Goal: Task Accomplishment & Management: Use online tool/utility

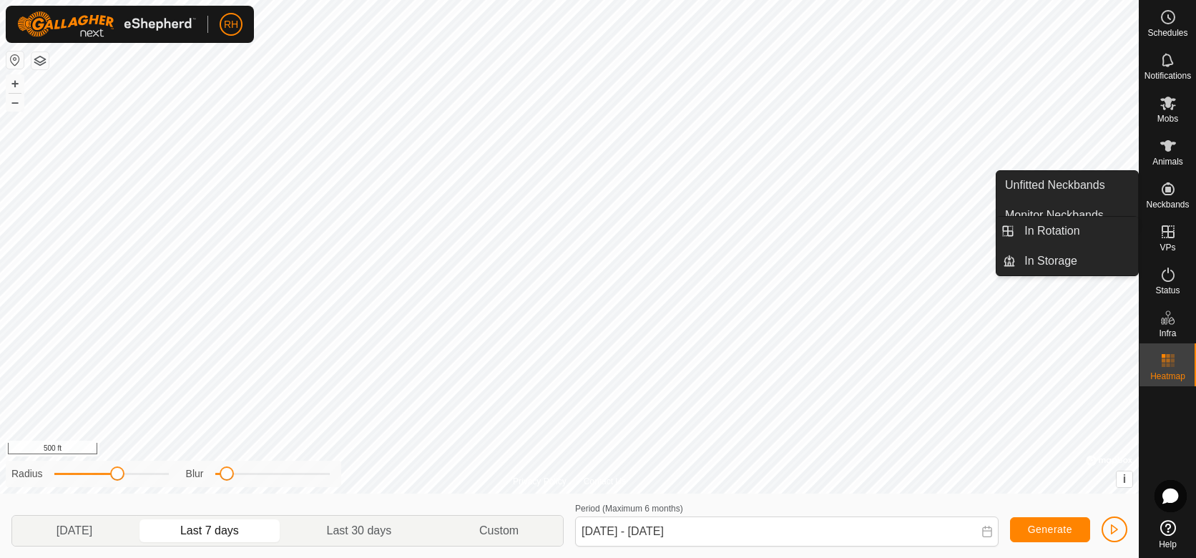
click at [1166, 236] on icon at bounding box center [1167, 231] width 17 height 17
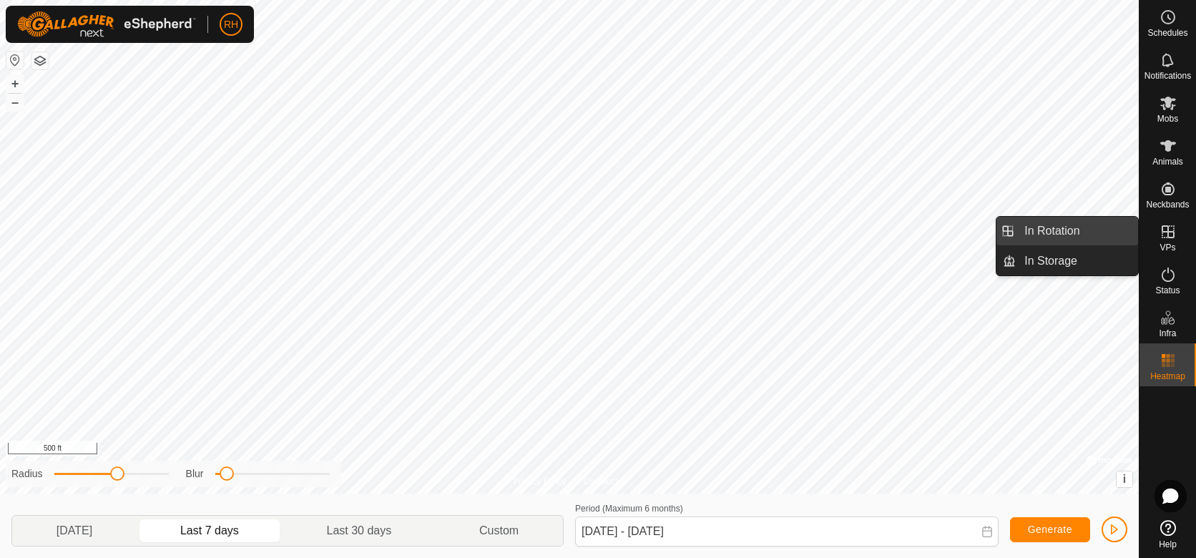
click at [1057, 235] on link "In Rotation" at bounding box center [1077, 231] width 122 height 29
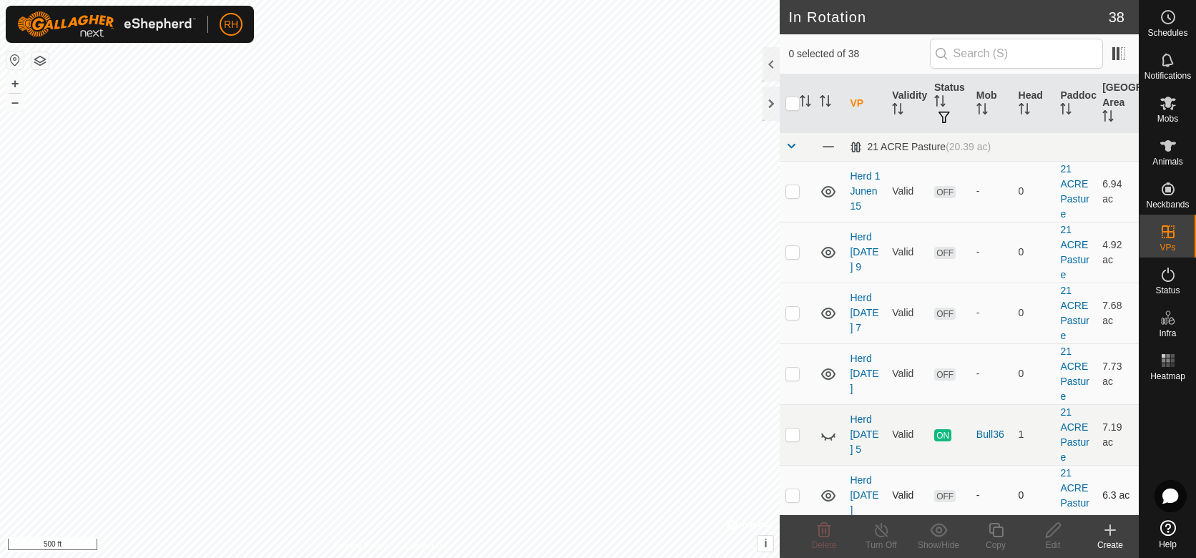
checkbox input "true"
click at [995, 530] on icon at bounding box center [996, 529] width 18 height 17
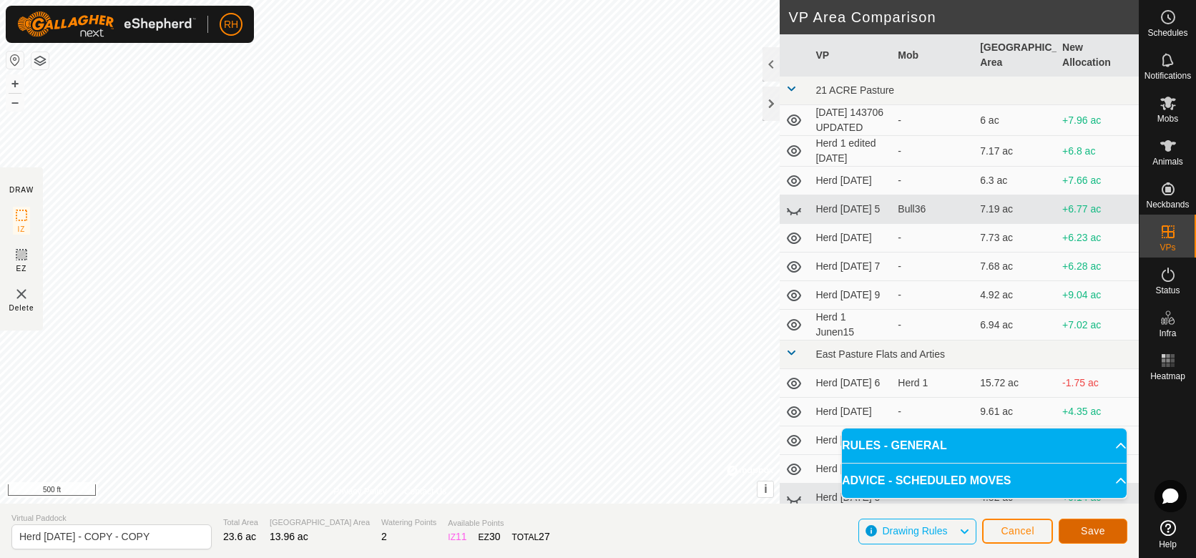
click at [1104, 533] on button "Save" at bounding box center [1093, 531] width 69 height 25
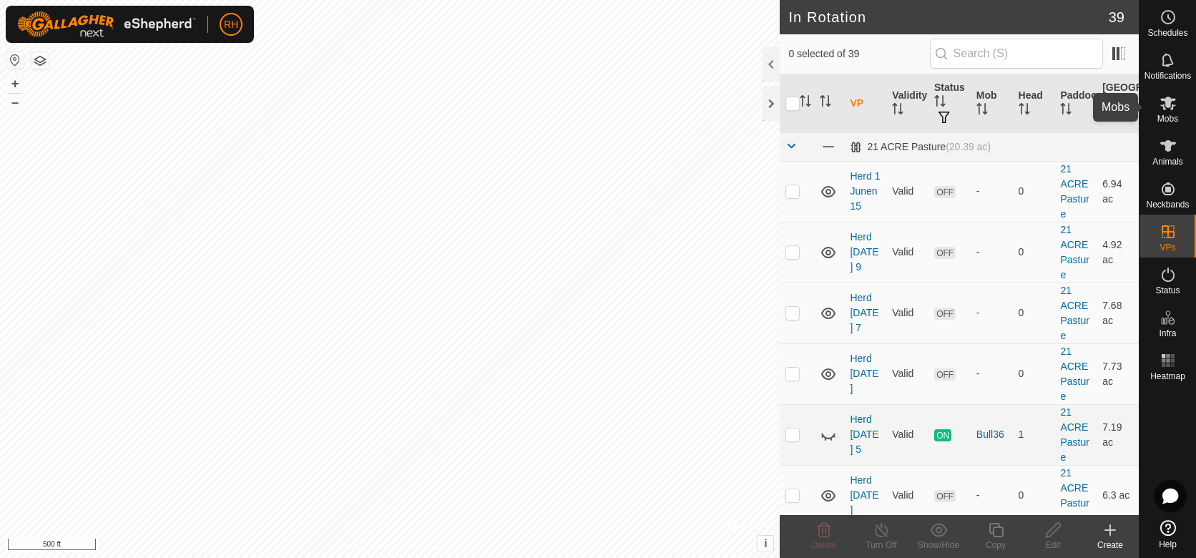
click at [1173, 109] on icon at bounding box center [1167, 102] width 17 height 17
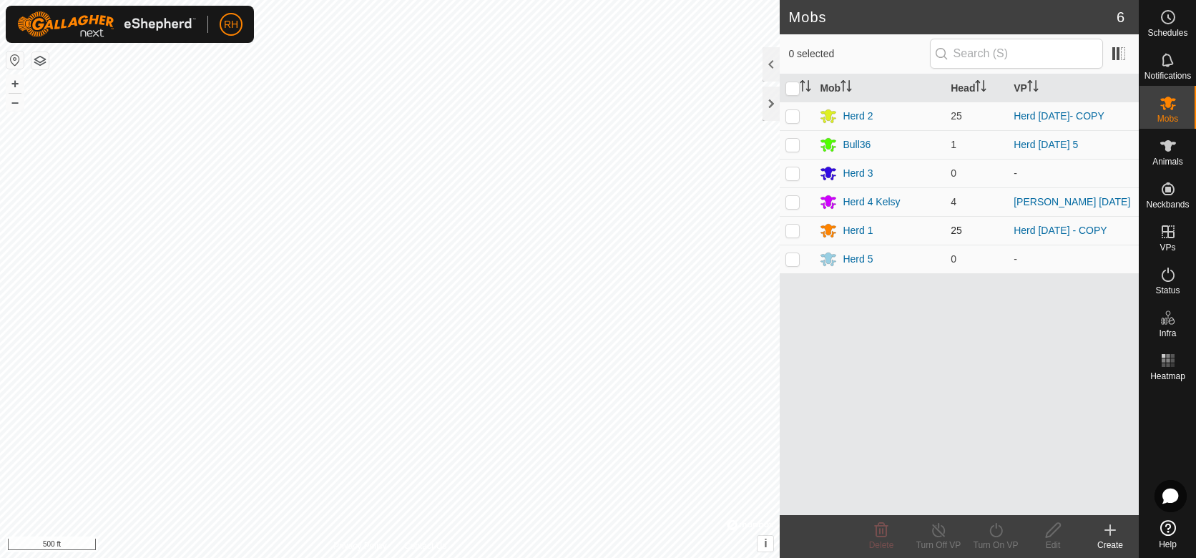
click at [792, 230] on p-checkbox at bounding box center [792, 230] width 14 height 11
checkbox input "true"
click at [995, 533] on icon at bounding box center [996, 529] width 18 height 17
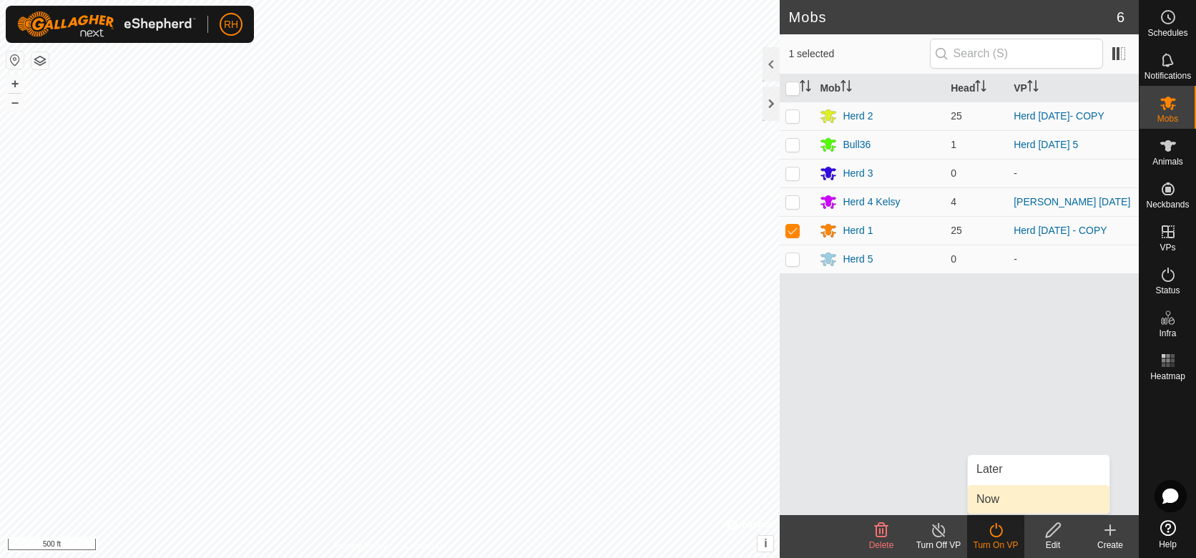
click at [991, 499] on link "Now" at bounding box center [1039, 499] width 142 height 29
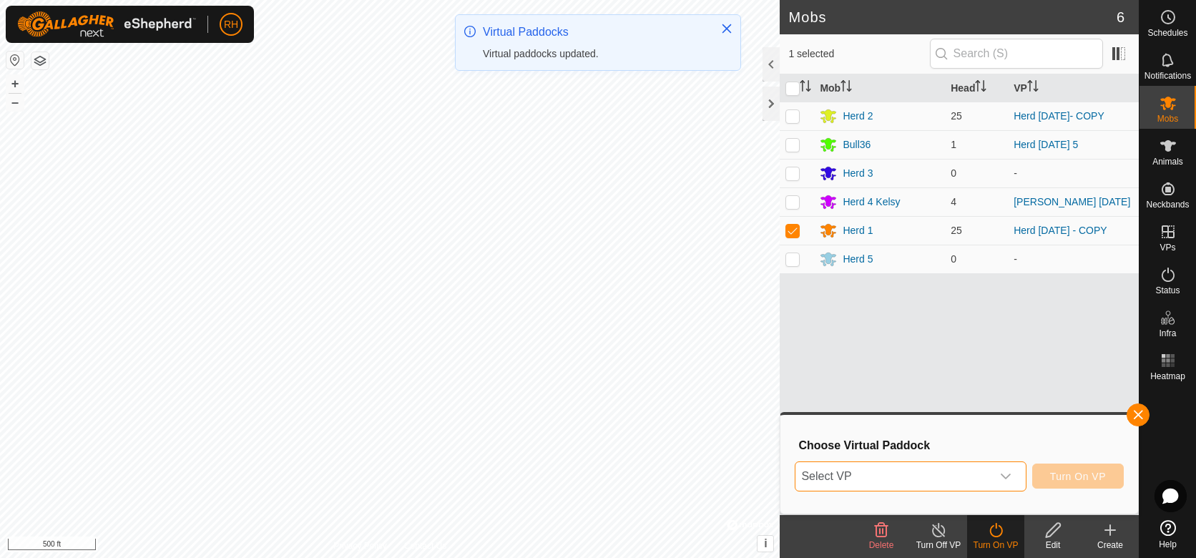
click at [923, 480] on span "Select VP" at bounding box center [892, 476] width 195 height 29
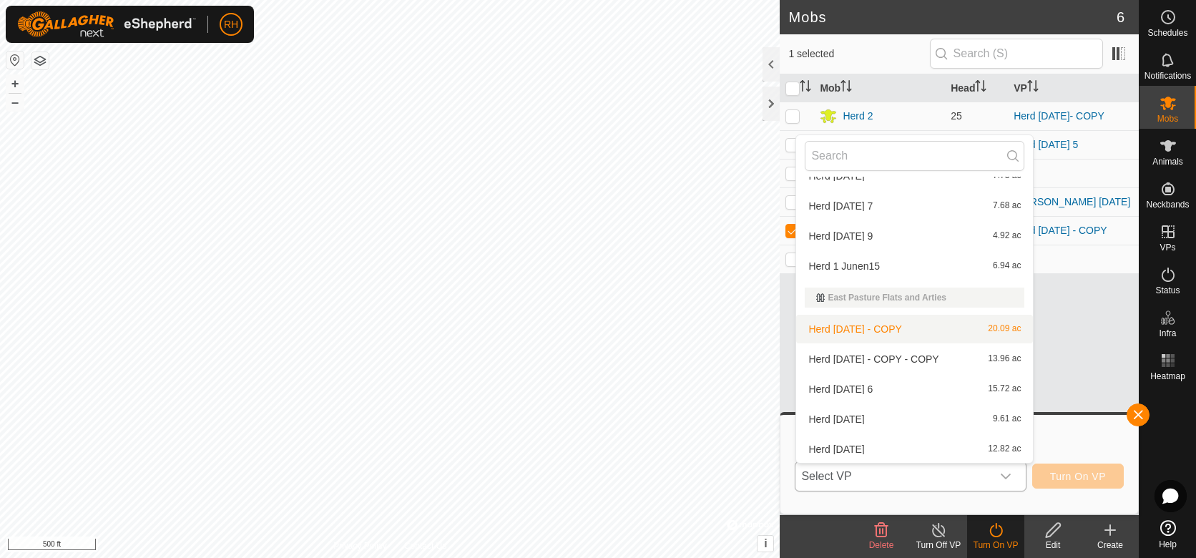
scroll to position [172, 0]
click at [858, 358] on li "Herd 1 Aug 13 - COPY - COPY 13.96 ac" at bounding box center [914, 355] width 237 height 29
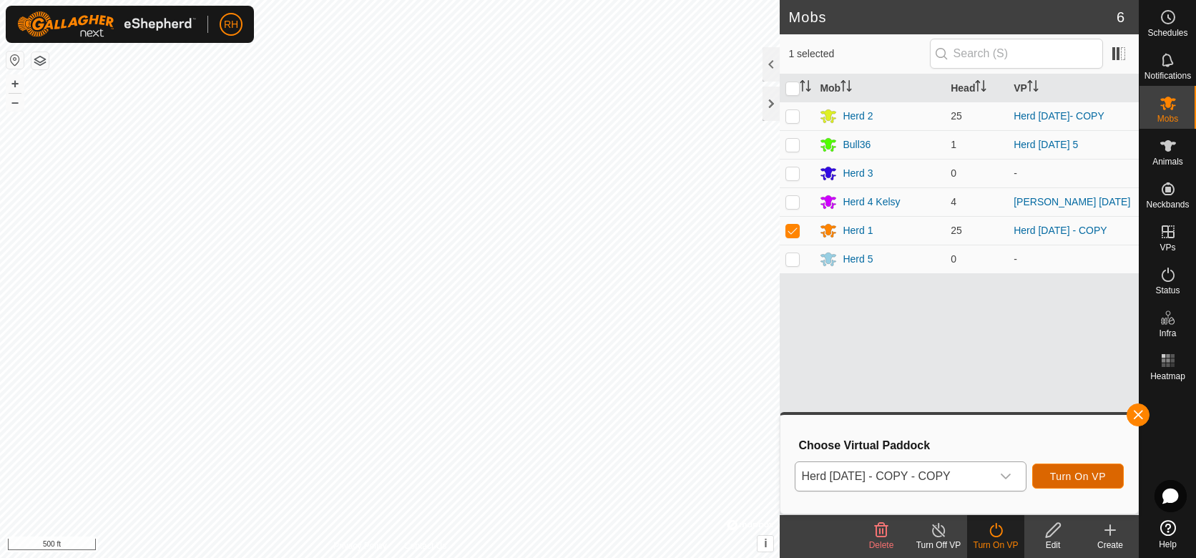
click at [1086, 477] on span "Turn On VP" at bounding box center [1078, 476] width 56 height 11
